Goal: Information Seeking & Learning: Find specific fact

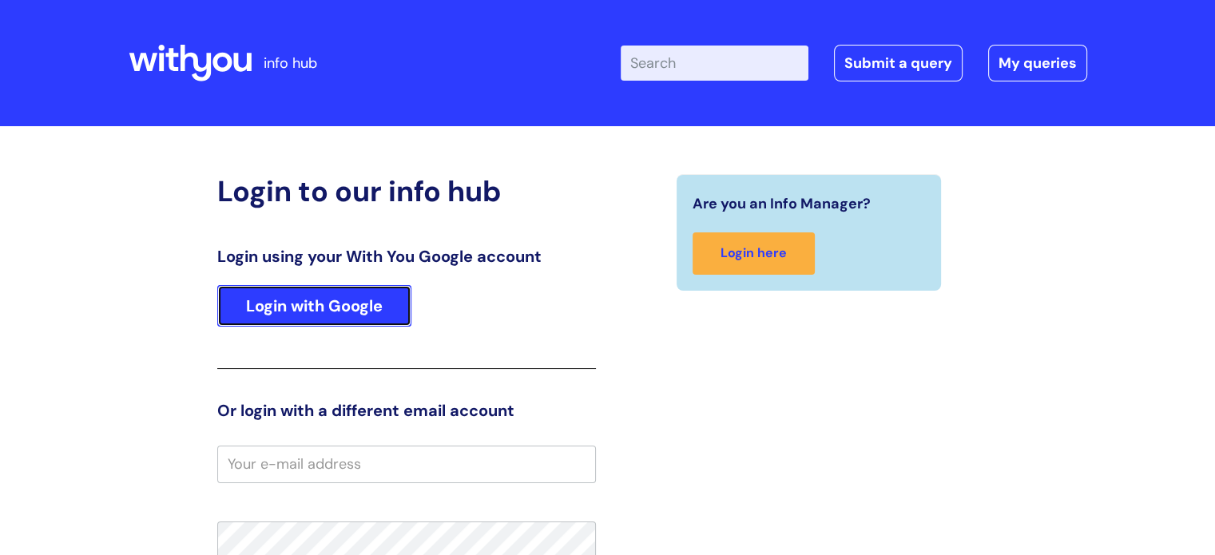
click at [331, 299] on link "Login with Google" at bounding box center [314, 306] width 194 height 42
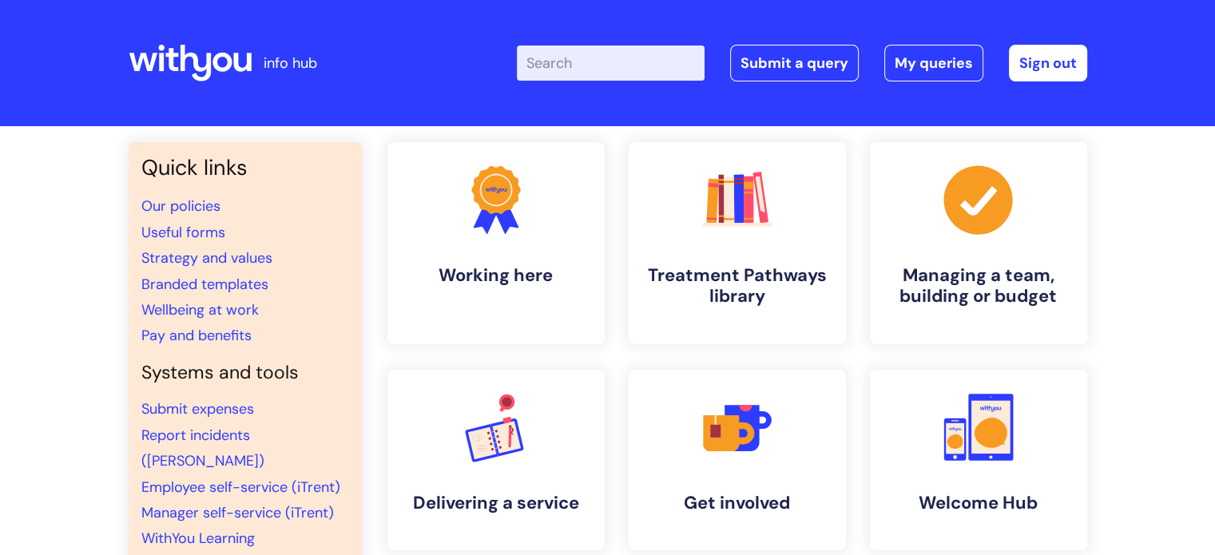
click at [558, 77] on input "Enter your search term here..." at bounding box center [611, 63] width 188 height 35
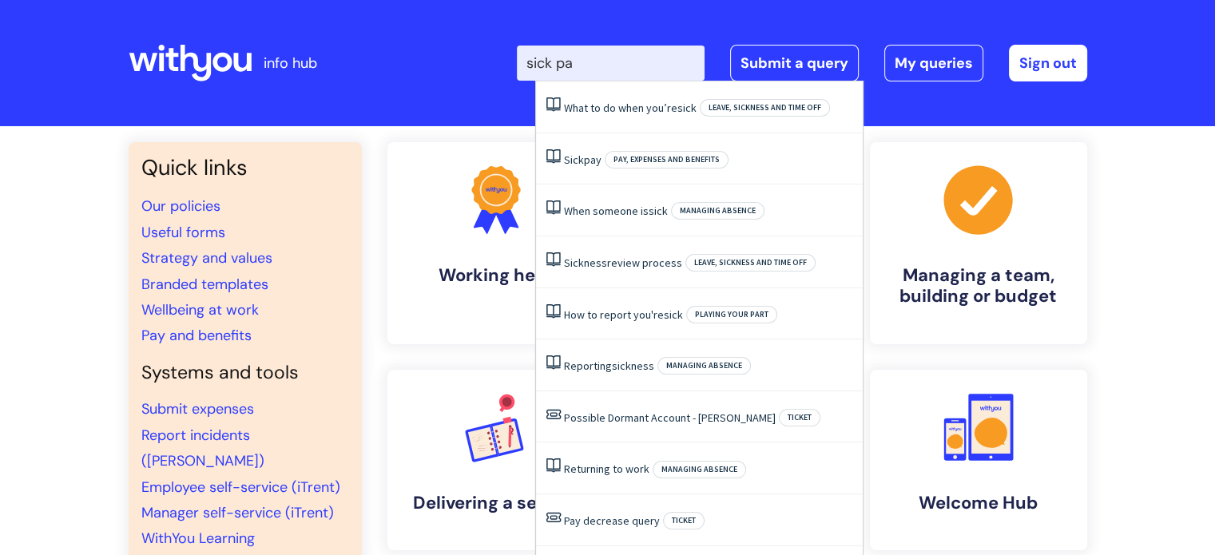
type input "sick pay"
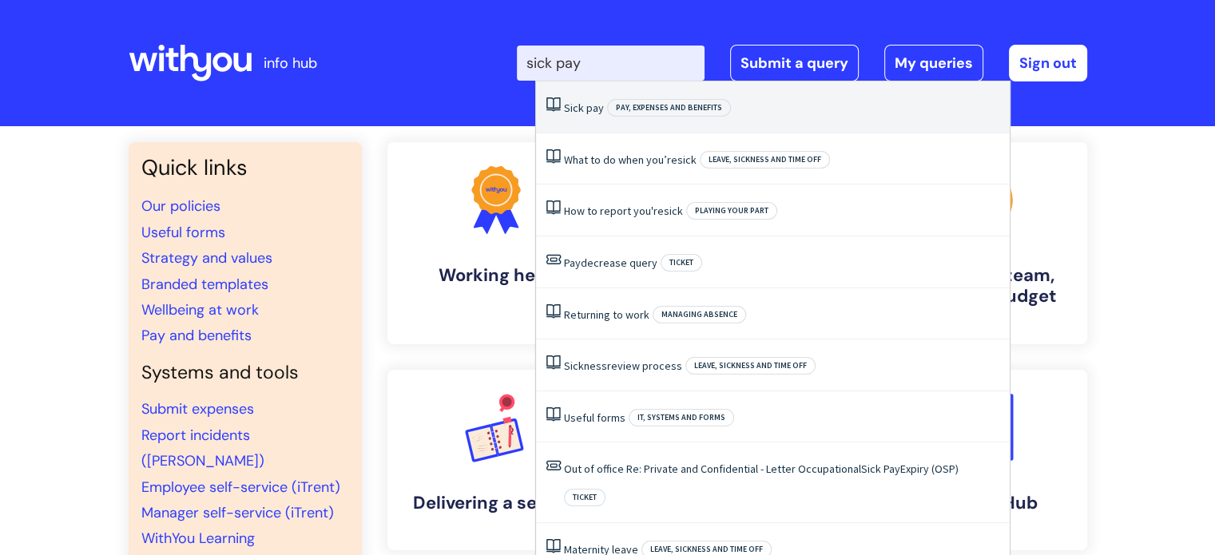
click at [636, 112] on span "Pay, expenses and benefits" at bounding box center [669, 108] width 124 height 18
